Goal: Task Accomplishment & Management: Use online tool/utility

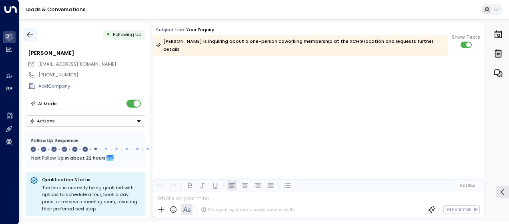
scroll to position [1748, 0]
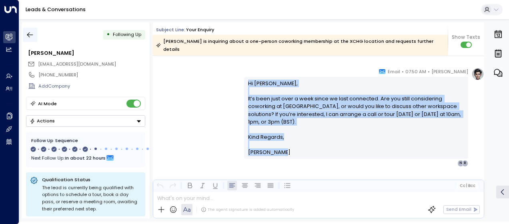
click at [32, 33] on icon "button" at bounding box center [30, 35] width 8 height 8
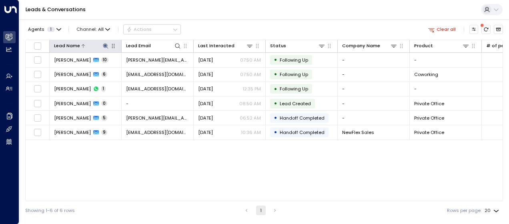
click at [103, 46] on icon at bounding box center [105, 46] width 6 height 6
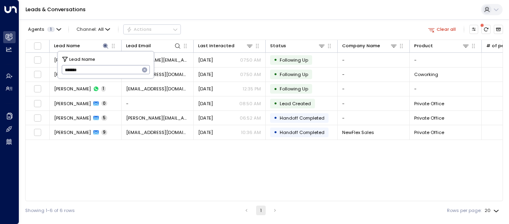
drag, startPoint x: 62, startPoint y: 68, endPoint x: 90, endPoint y: 70, distance: 27.3
click at [90, 70] on input "*******" at bounding box center [101, 69] width 78 height 13
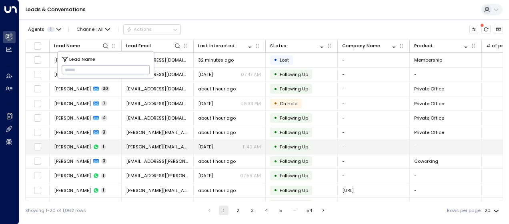
type input "**********"
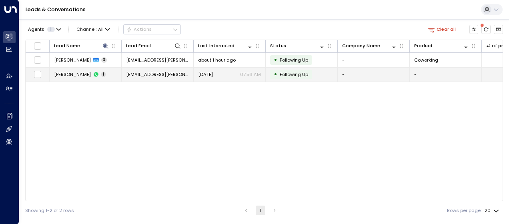
click at [211, 72] on span "[DATE]" at bounding box center [205, 74] width 15 height 6
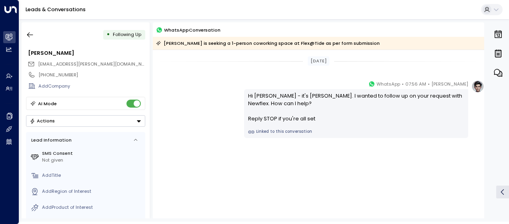
click at [218, 90] on div "[PERSON_NAME] • 07:56 AM • WhatsApp Hi [PERSON_NAME] - it's [PERSON_NAME]. I wa…" at bounding box center [319, 109] width 332 height 58
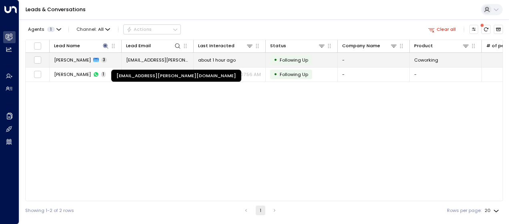
click at [143, 59] on span "[EMAIL_ADDRESS][PERSON_NAME][DOMAIN_NAME]" at bounding box center [157, 60] width 63 height 6
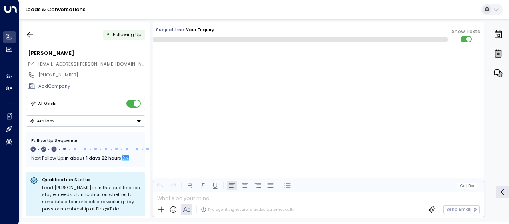
scroll to position [661, 0]
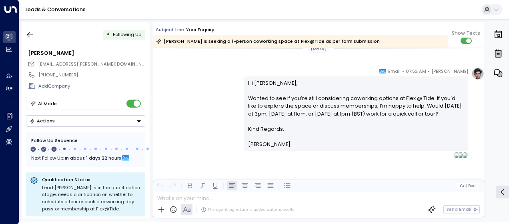
click at [212, 114] on div "[PERSON_NAME] • 07:52 AM • Email Hi [PERSON_NAME], Wanted to see if you’re stil…" at bounding box center [319, 112] width 332 height 91
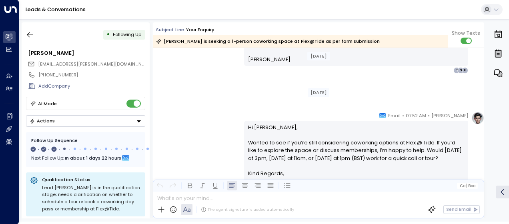
scroll to position [632, 0]
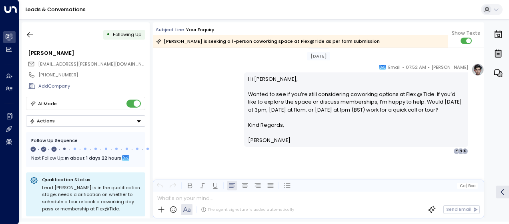
drag, startPoint x: 246, startPoint y: 70, endPoint x: 319, endPoint y: 218, distance: 165.1
copy div "Lo Ipsumdo, Sitam con adi elit seddoeiu te incididun ut Labo @ Etdo (435 Magn A…"
